Goal: Transaction & Acquisition: Purchase product/service

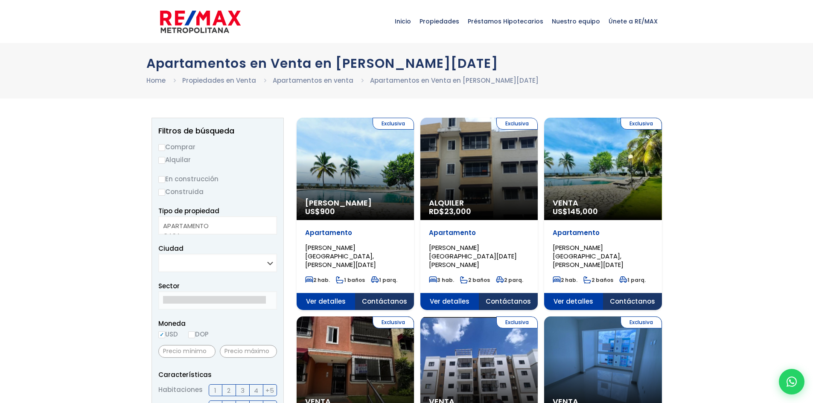
select select
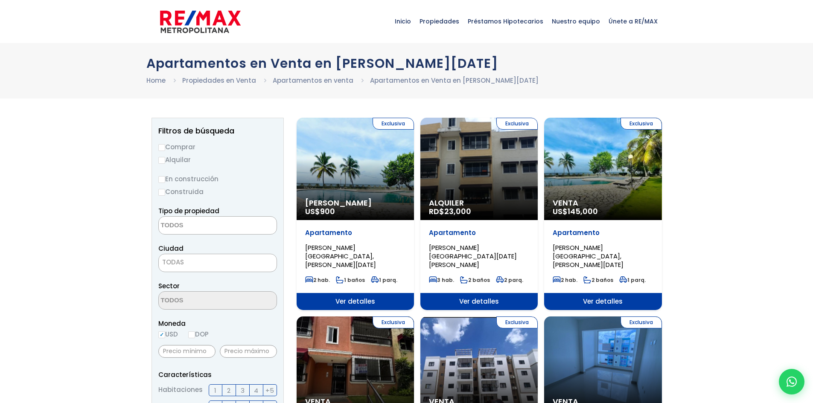
click at [160, 149] on input "Comprar" at bounding box center [161, 147] width 7 height 7
radio input "true"
click at [161, 179] on input "En construcción" at bounding box center [161, 179] width 7 height 7
radio input "true"
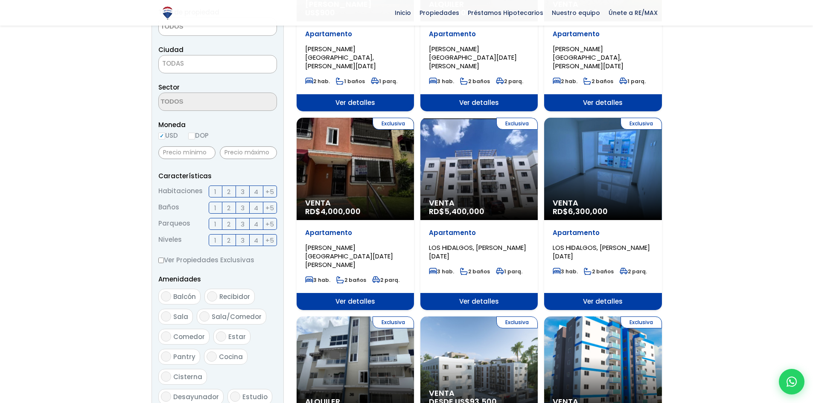
scroll to position [213, 0]
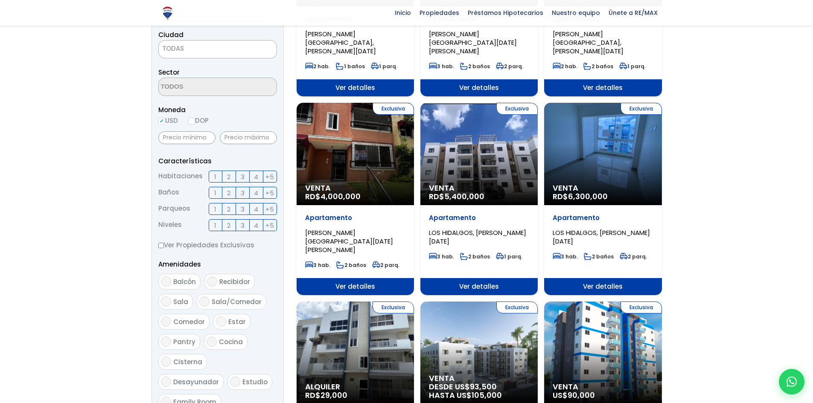
click at [239, 177] on label "3" at bounding box center [243, 177] width 14 height 12
click at [0, 0] on input "3" at bounding box center [0, 0] width 0 height 0
click at [227, 192] on span "2" at bounding box center [228, 193] width 3 height 11
click at [0, 0] on input "2" at bounding box center [0, 0] width 0 height 0
click at [214, 210] on label "1" at bounding box center [216, 209] width 14 height 12
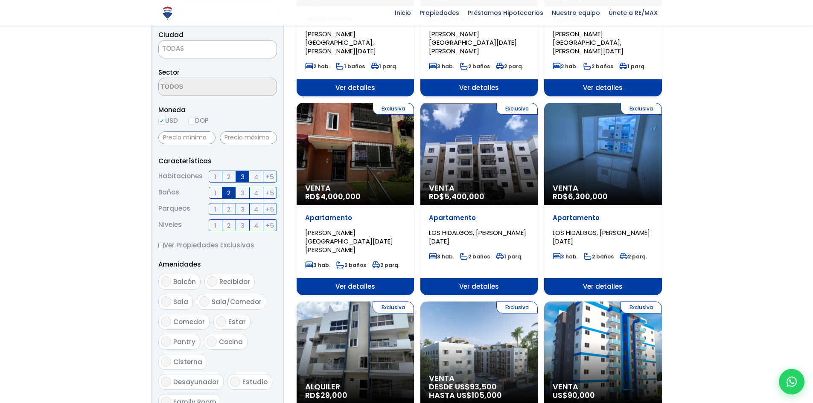
click at [0, 0] on input "1" at bounding box center [0, 0] width 0 height 0
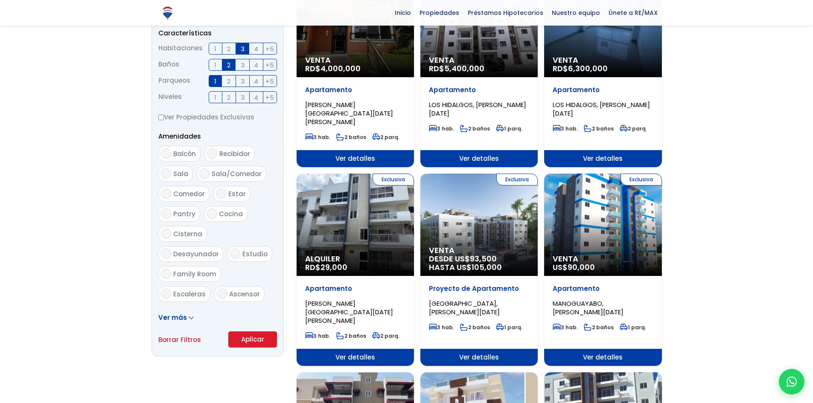
scroll to position [384, 0]
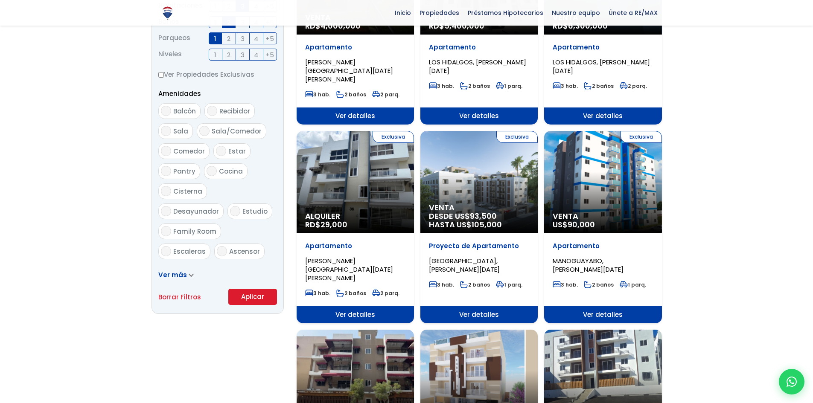
click at [255, 295] on button "Aplicar" at bounding box center [252, 297] width 49 height 16
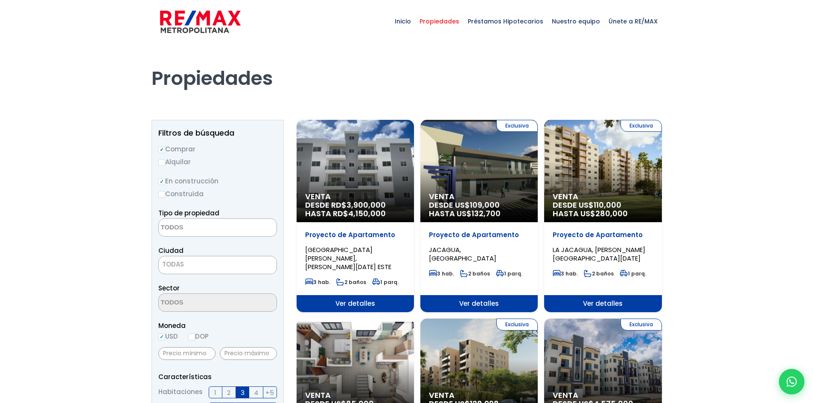
select select
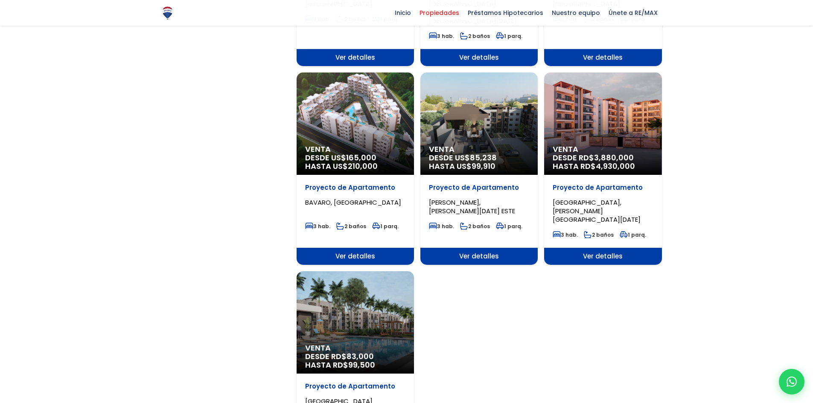
scroll to position [853, 0]
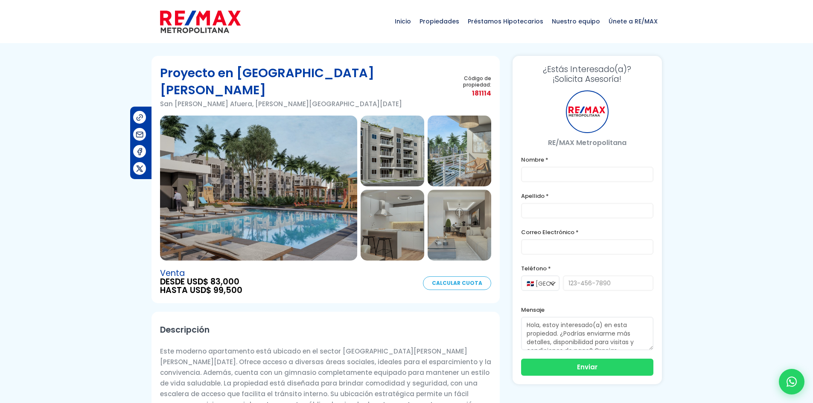
click at [264, 212] on img at bounding box center [258, 188] width 197 height 145
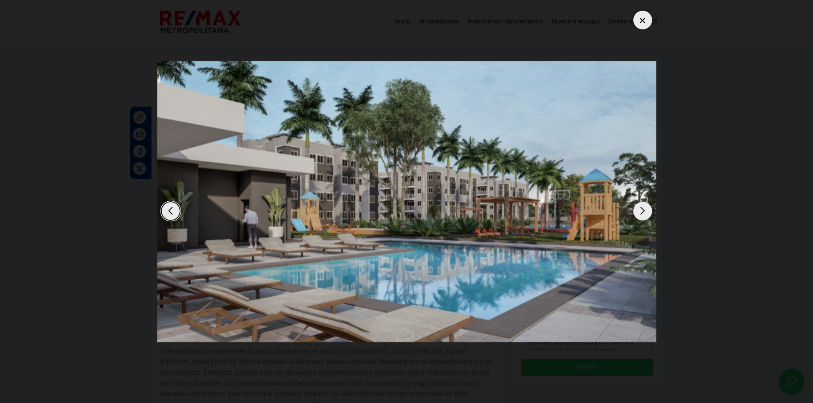
click at [647, 215] on div "Next slide" at bounding box center [642, 211] width 19 height 19
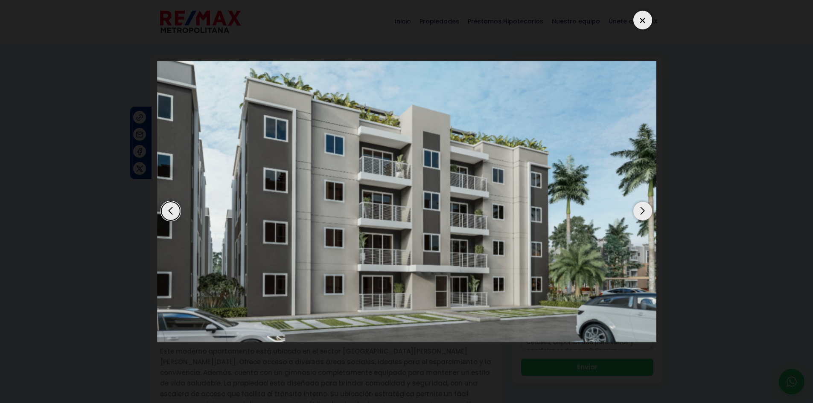
click at [647, 215] on div "Next slide" at bounding box center [642, 211] width 19 height 19
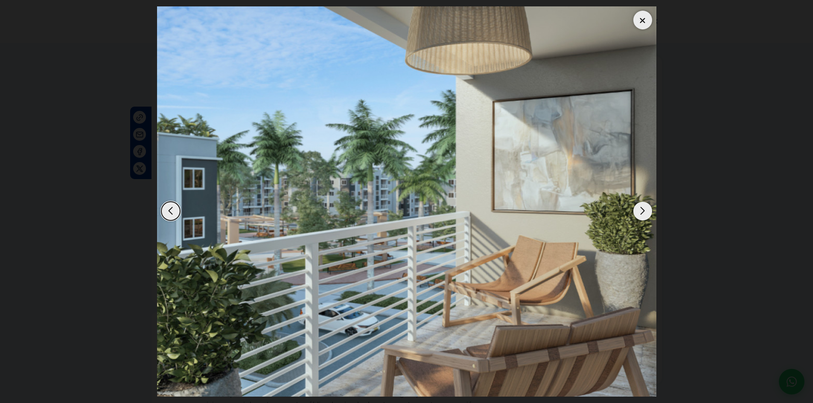
click at [647, 215] on div "Next slide" at bounding box center [642, 211] width 19 height 19
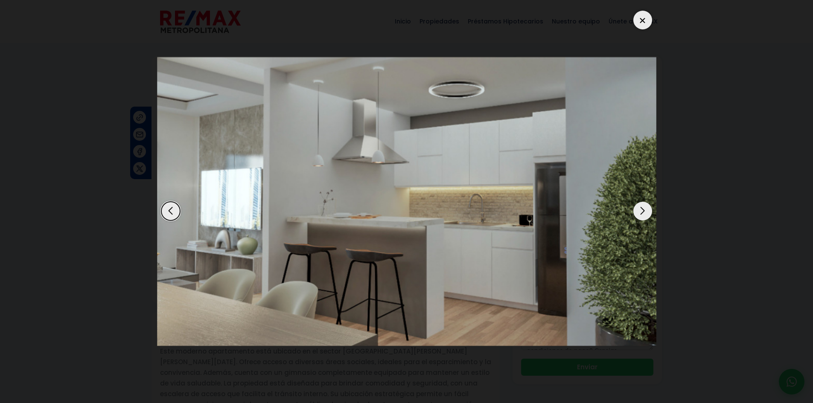
click at [647, 215] on div "Next slide" at bounding box center [642, 211] width 19 height 19
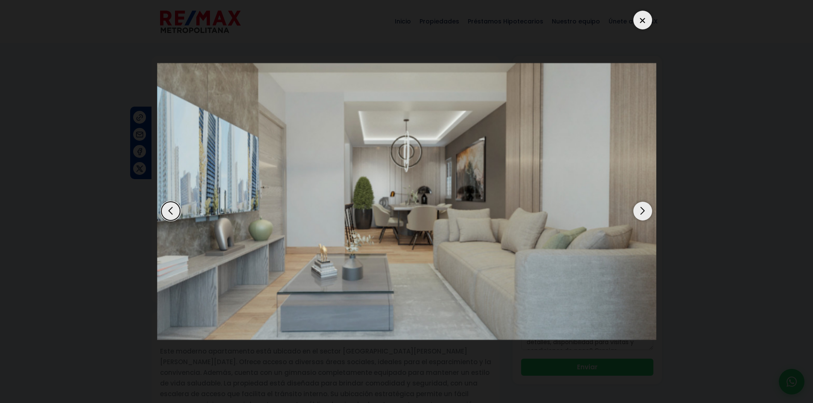
click at [647, 215] on div "Next slide" at bounding box center [642, 211] width 19 height 19
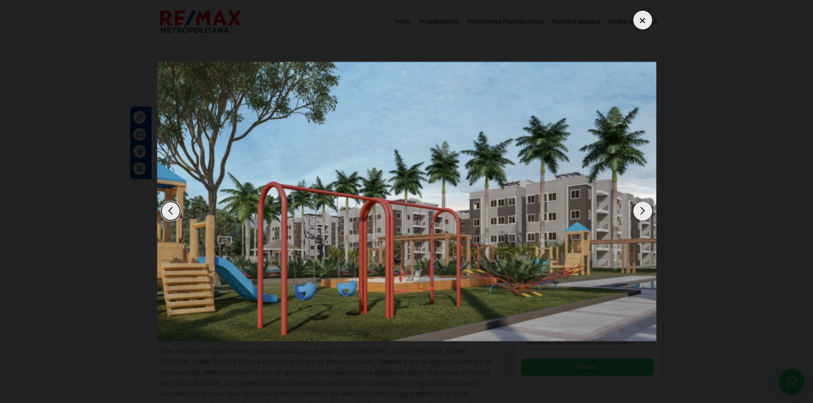
click at [647, 215] on div "Next slide" at bounding box center [642, 211] width 19 height 19
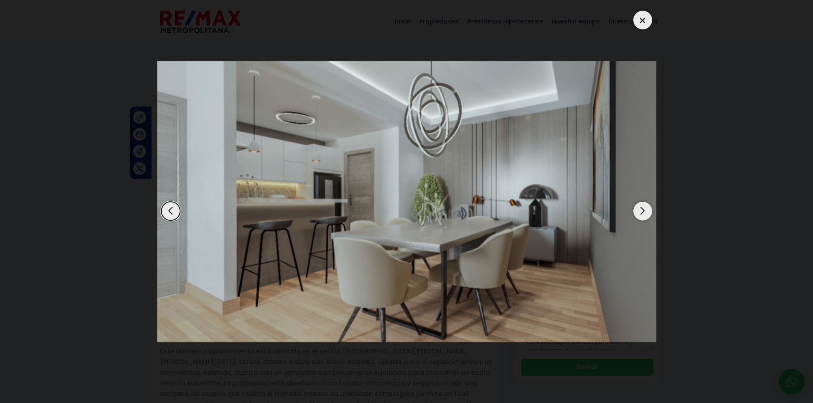
click at [647, 215] on div "Next slide" at bounding box center [642, 211] width 19 height 19
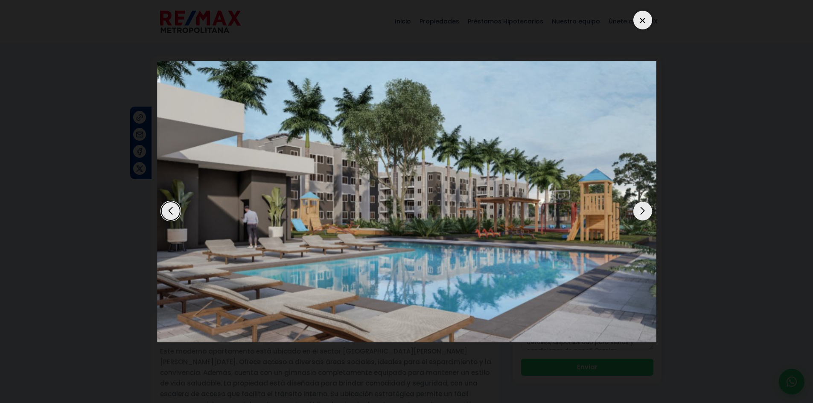
click at [641, 25] on div at bounding box center [642, 20] width 19 height 19
